Goal: Task Accomplishment & Management: Use online tool/utility

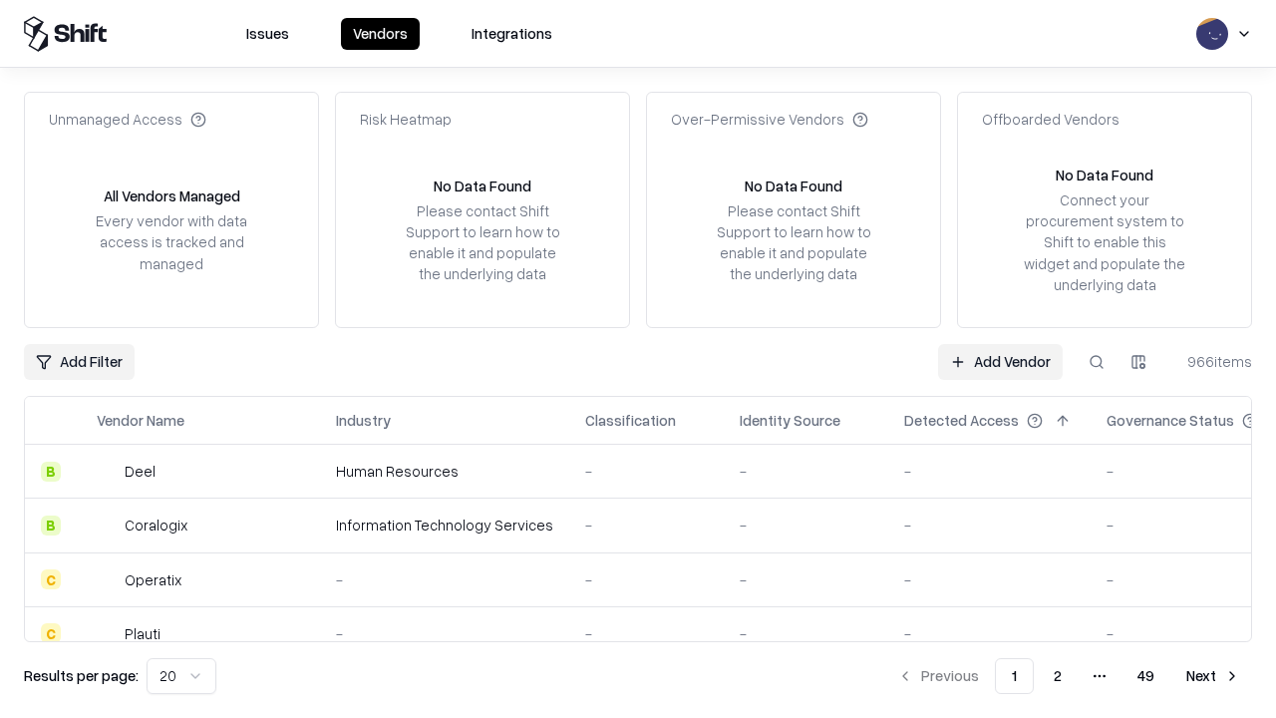
click at [1000, 361] on link "Add Vendor" at bounding box center [1000, 362] width 125 height 36
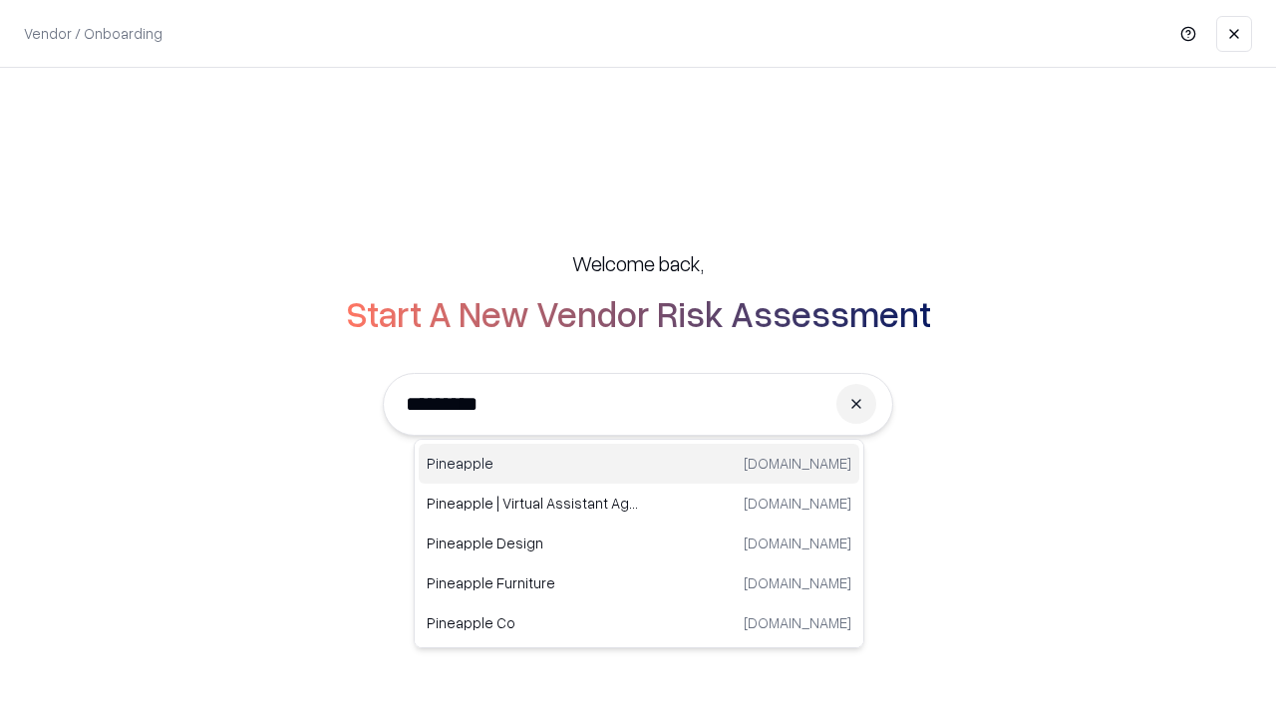
click at [639, 464] on div "Pineapple [DOMAIN_NAME]" at bounding box center [639, 464] width 441 height 40
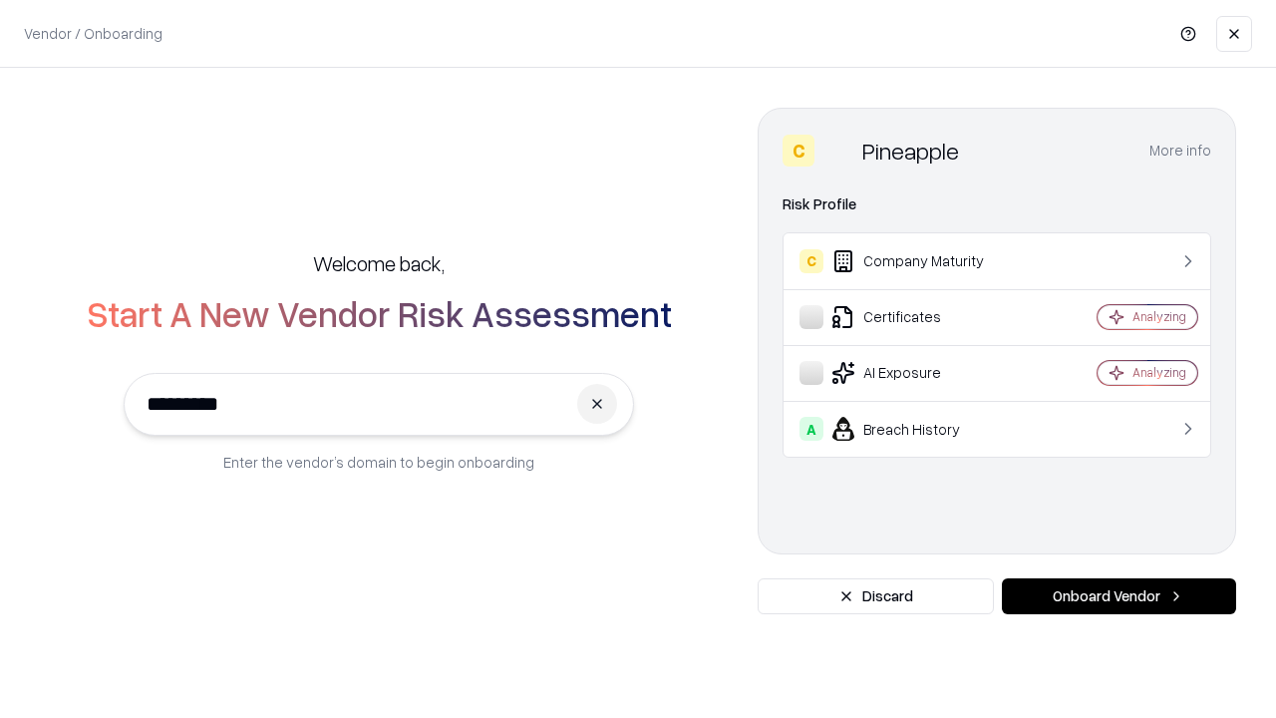
type input "*********"
click at [1119, 596] on button "Onboard Vendor" at bounding box center [1119, 596] width 234 height 36
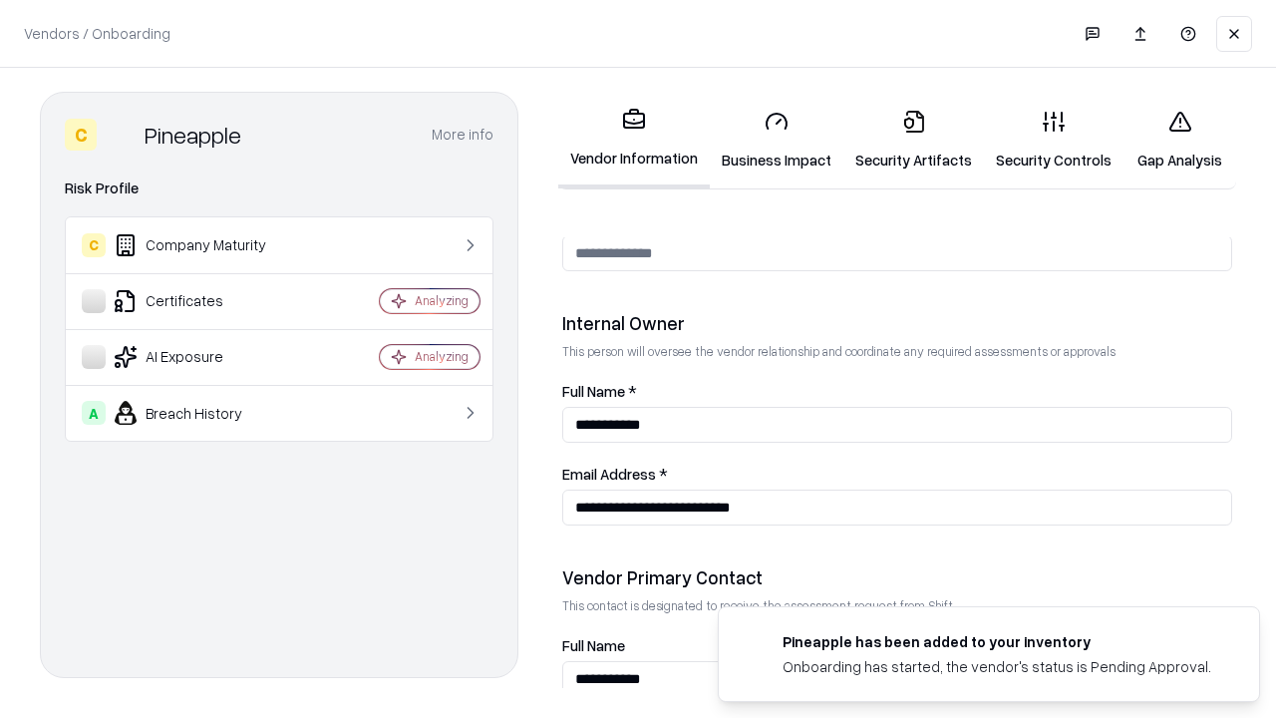
scroll to position [1033, 0]
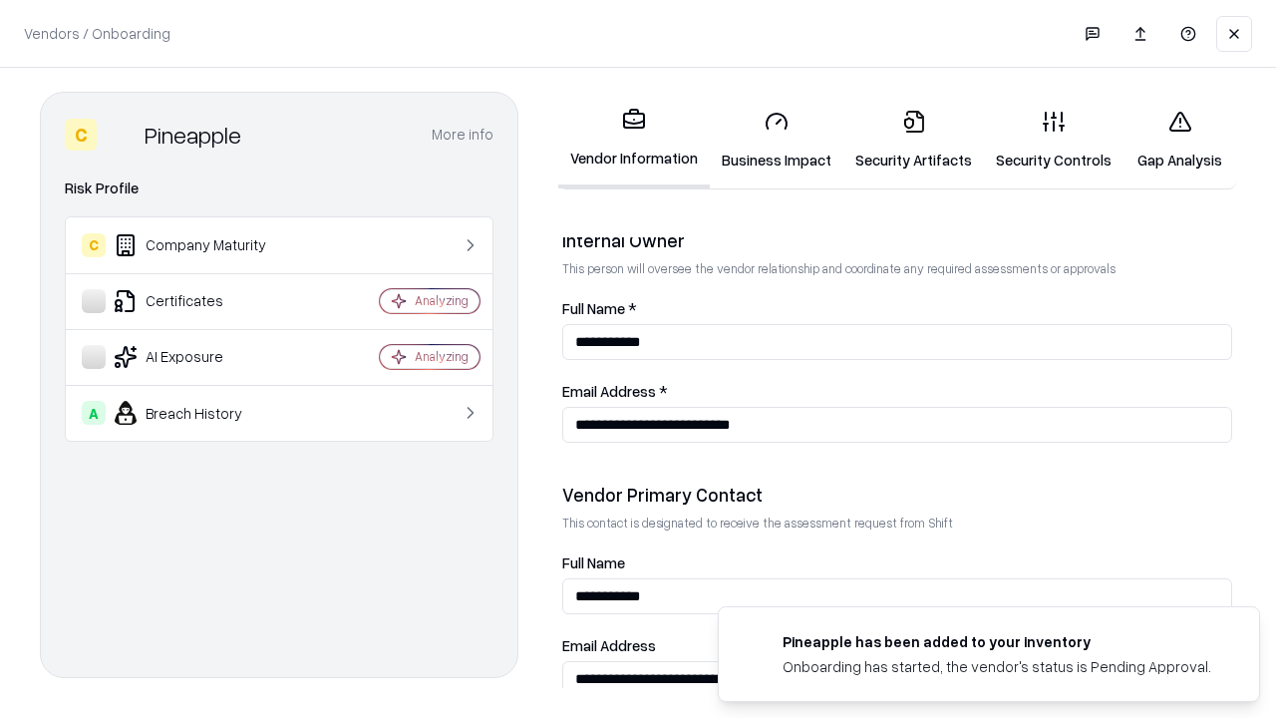
click at [777, 140] on link "Business Impact" at bounding box center [777, 140] width 134 height 93
click at [1179, 140] on link "Gap Analysis" at bounding box center [1180, 140] width 113 height 93
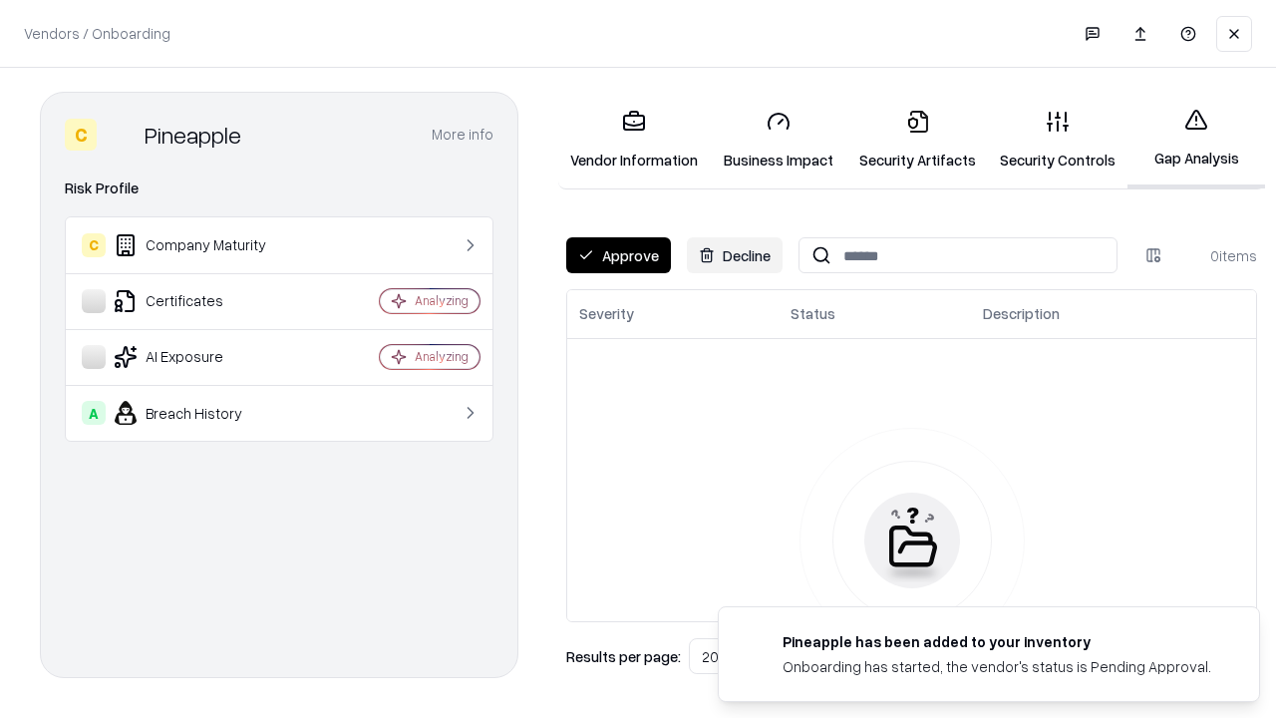
click at [618, 255] on button "Approve" at bounding box center [618, 255] width 105 height 36
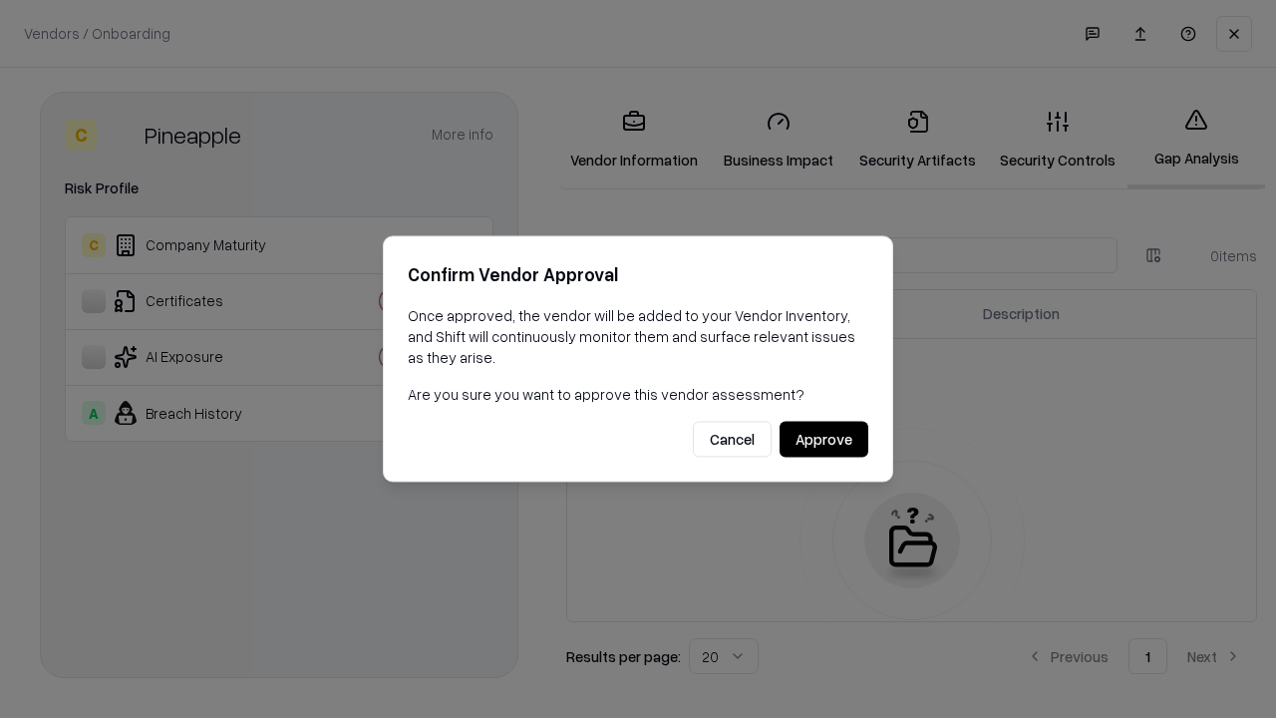
click at [824, 439] on button "Approve" at bounding box center [824, 440] width 89 height 36
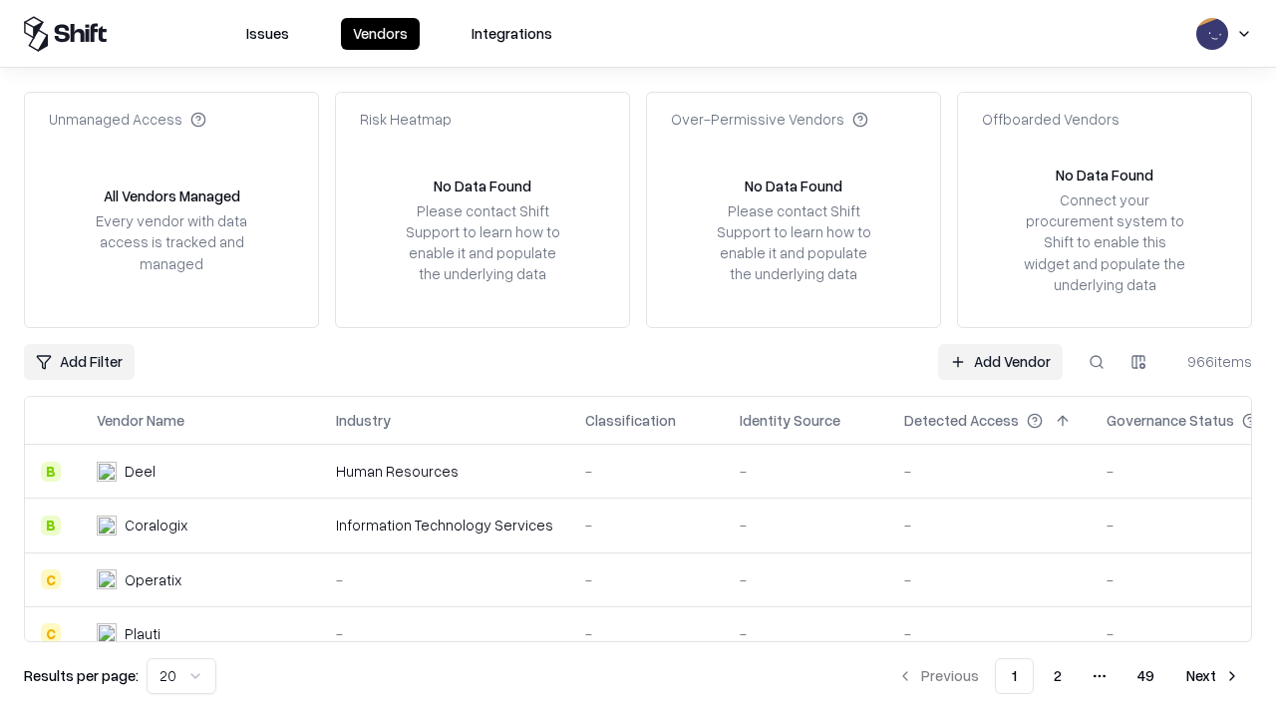
type input "*********"
click at [1000, 361] on link "Add Vendor" at bounding box center [1000, 362] width 125 height 36
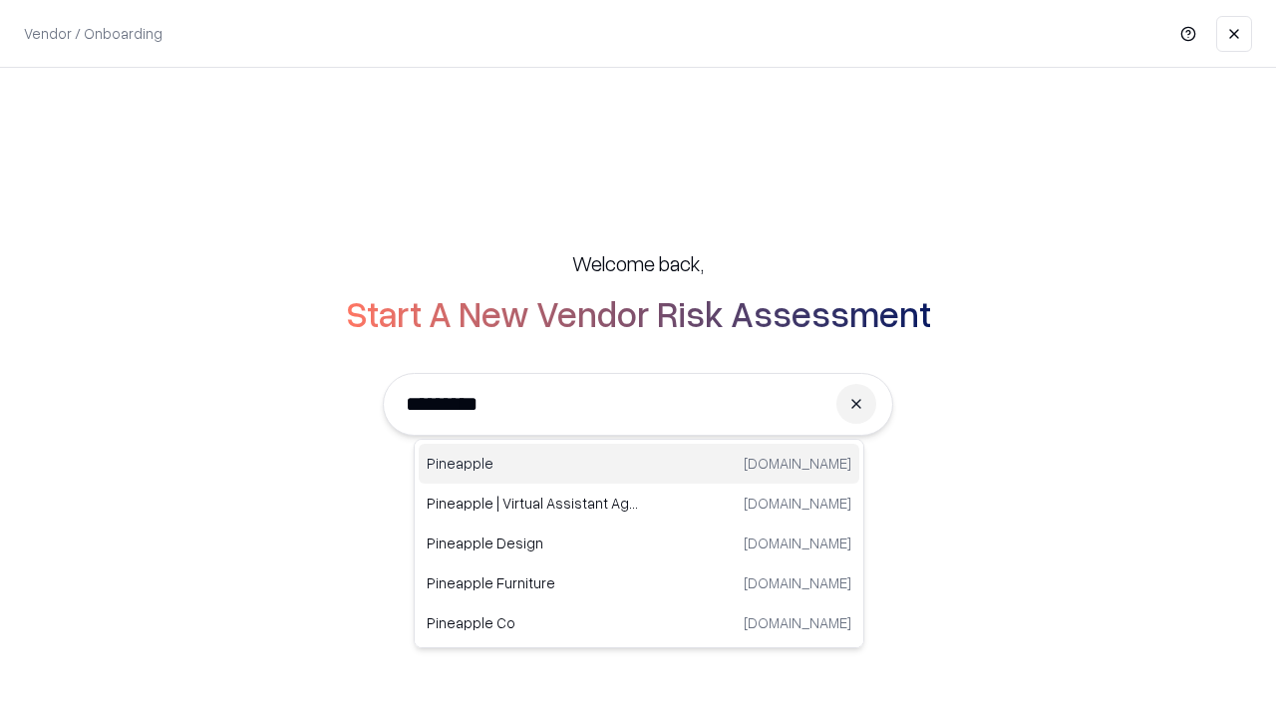
click at [639, 464] on div "Pineapple [DOMAIN_NAME]" at bounding box center [639, 464] width 441 height 40
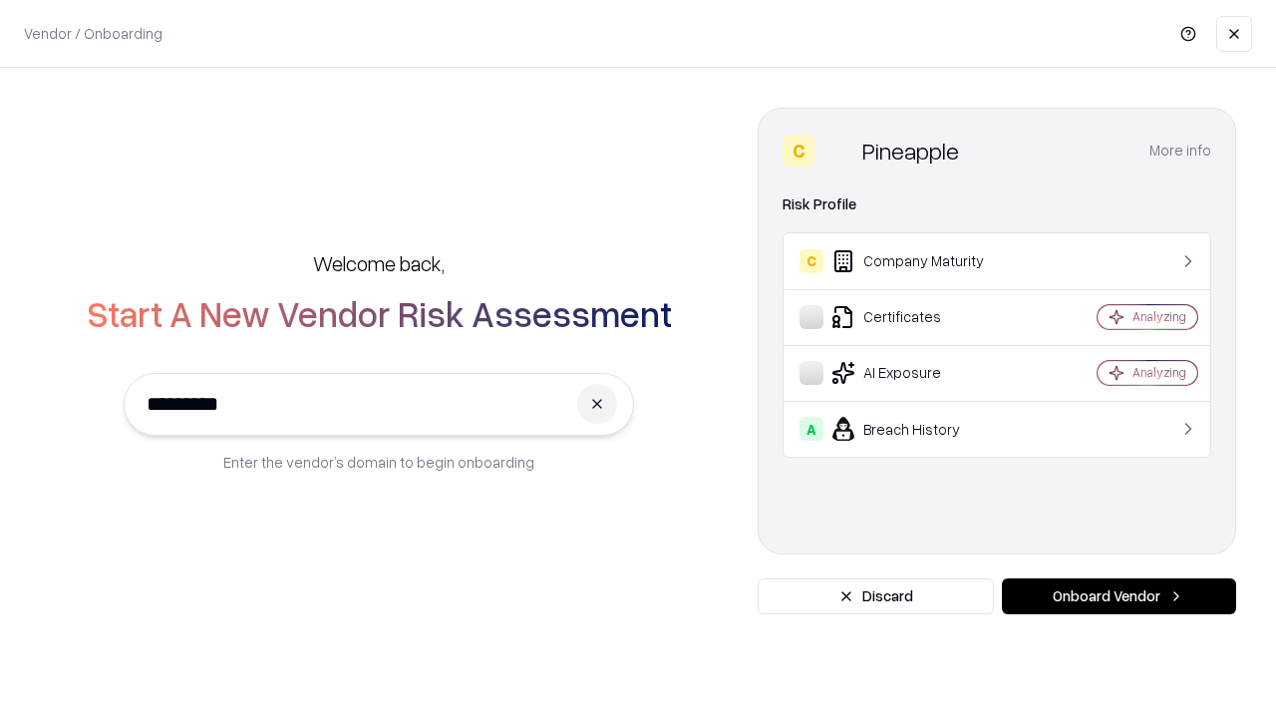
type input "*********"
click at [1119, 596] on button "Onboard Vendor" at bounding box center [1119, 596] width 234 height 36
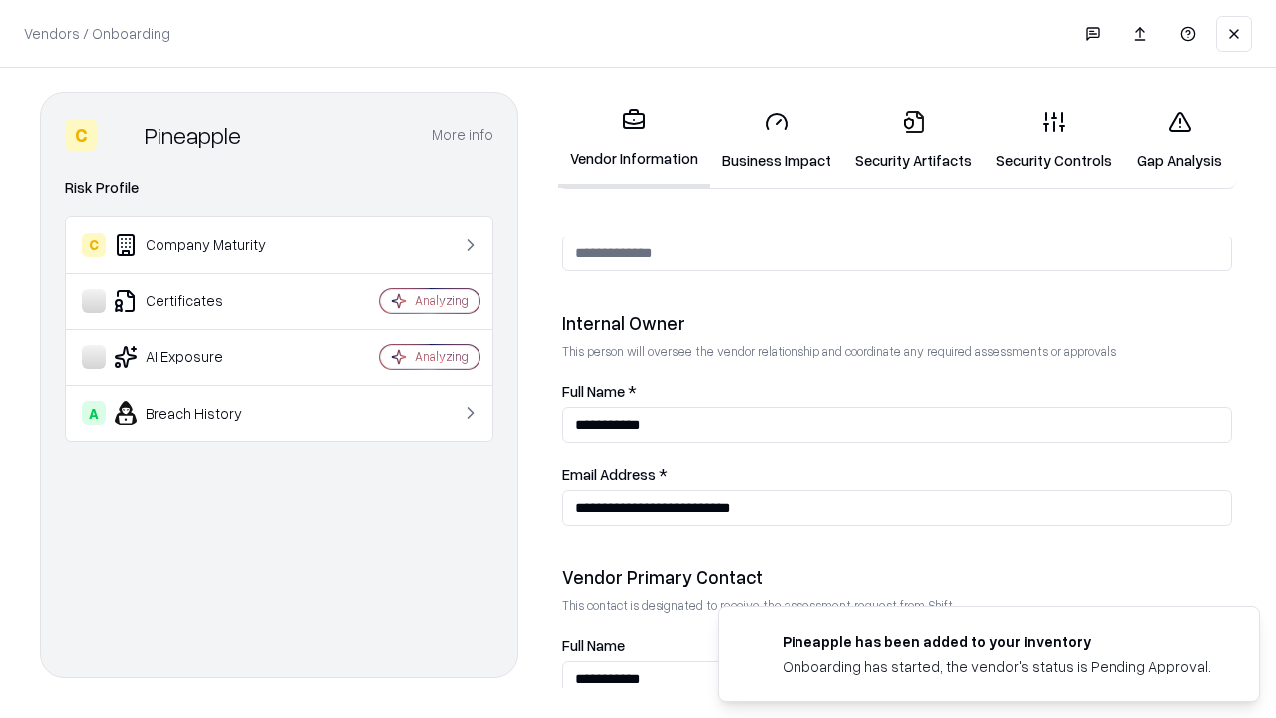
scroll to position [1033, 0]
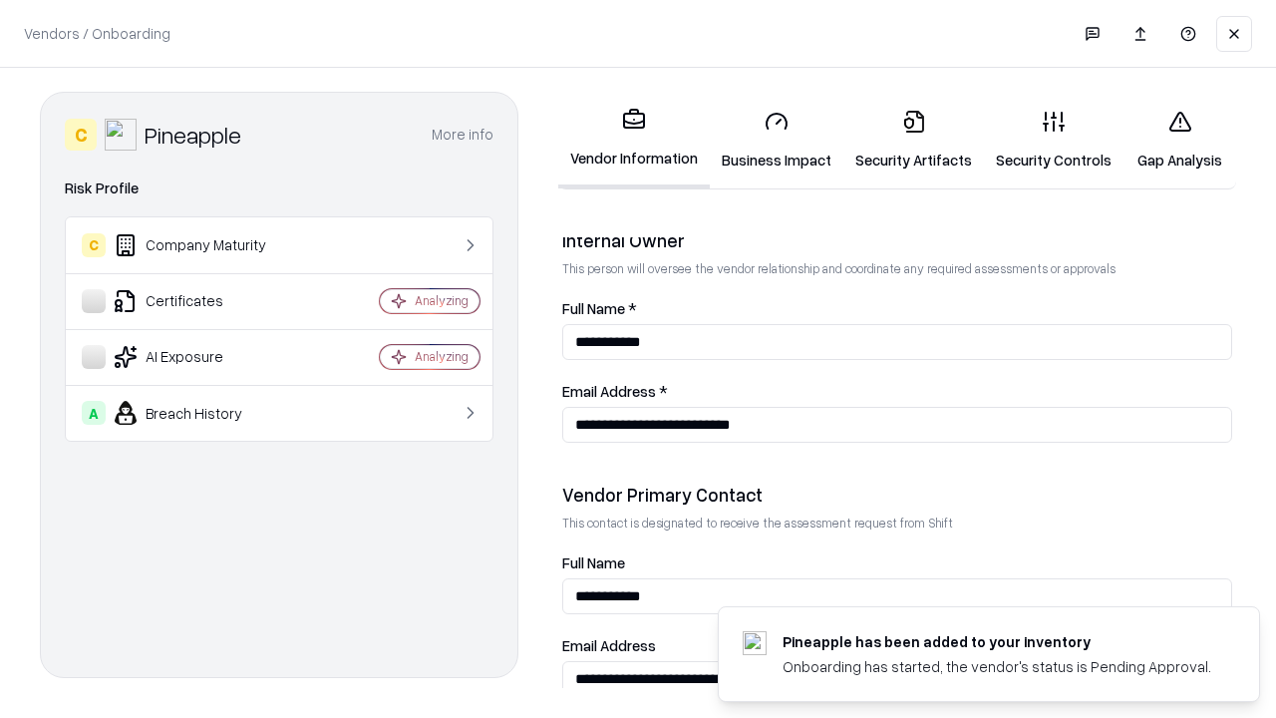
click at [1179, 140] on link "Gap Analysis" at bounding box center [1180, 140] width 113 height 93
